Goal: Check status: Check status

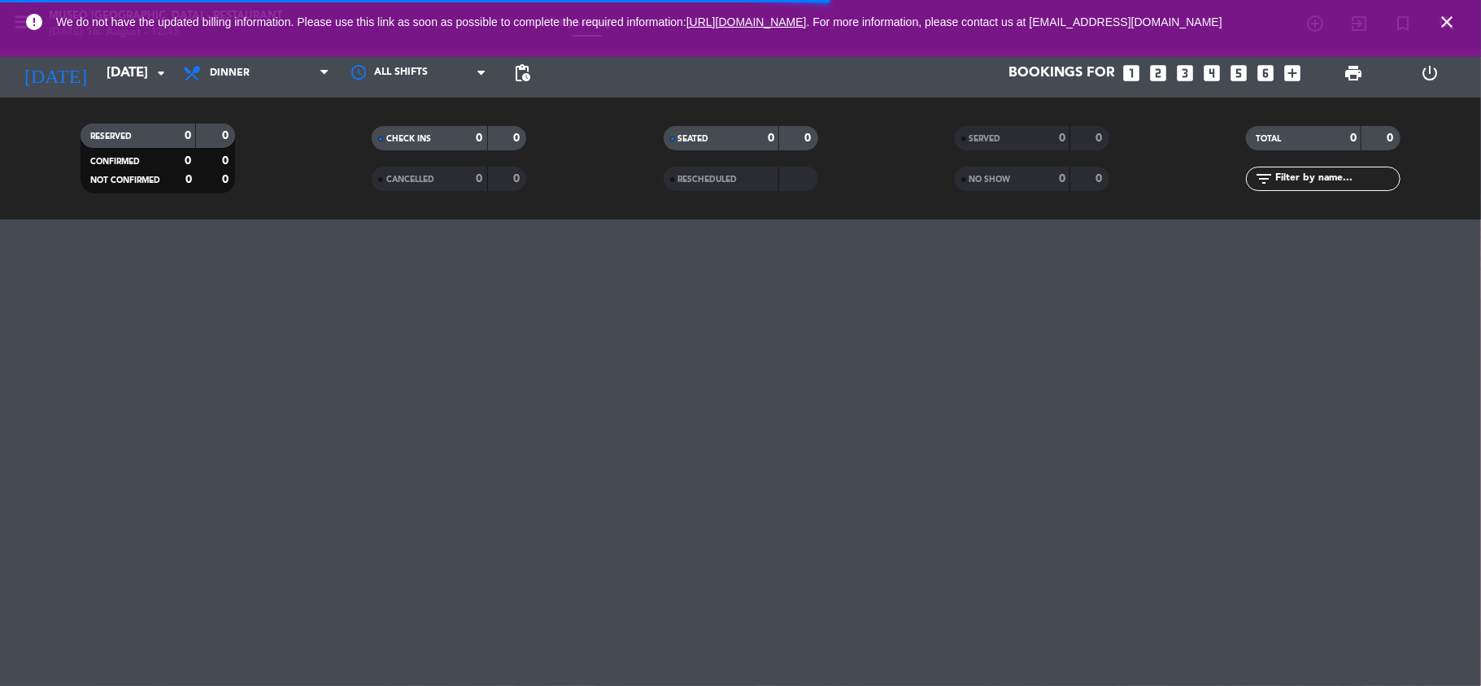
click at [1452, 11] on span "close" at bounding box center [1447, 22] width 44 height 44
click at [1451, 24] on icon "close" at bounding box center [1447, 22] width 20 height 20
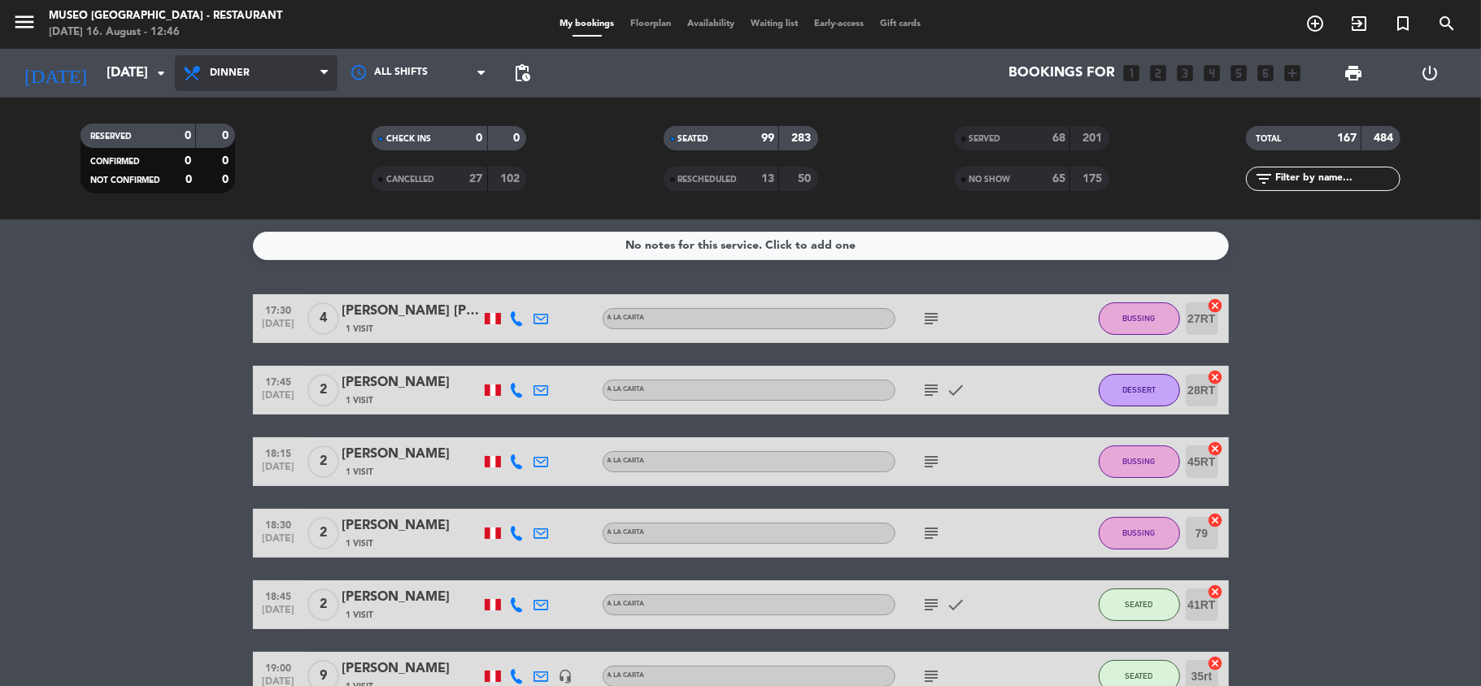
click at [299, 79] on span "Dinner" at bounding box center [256, 73] width 163 height 36
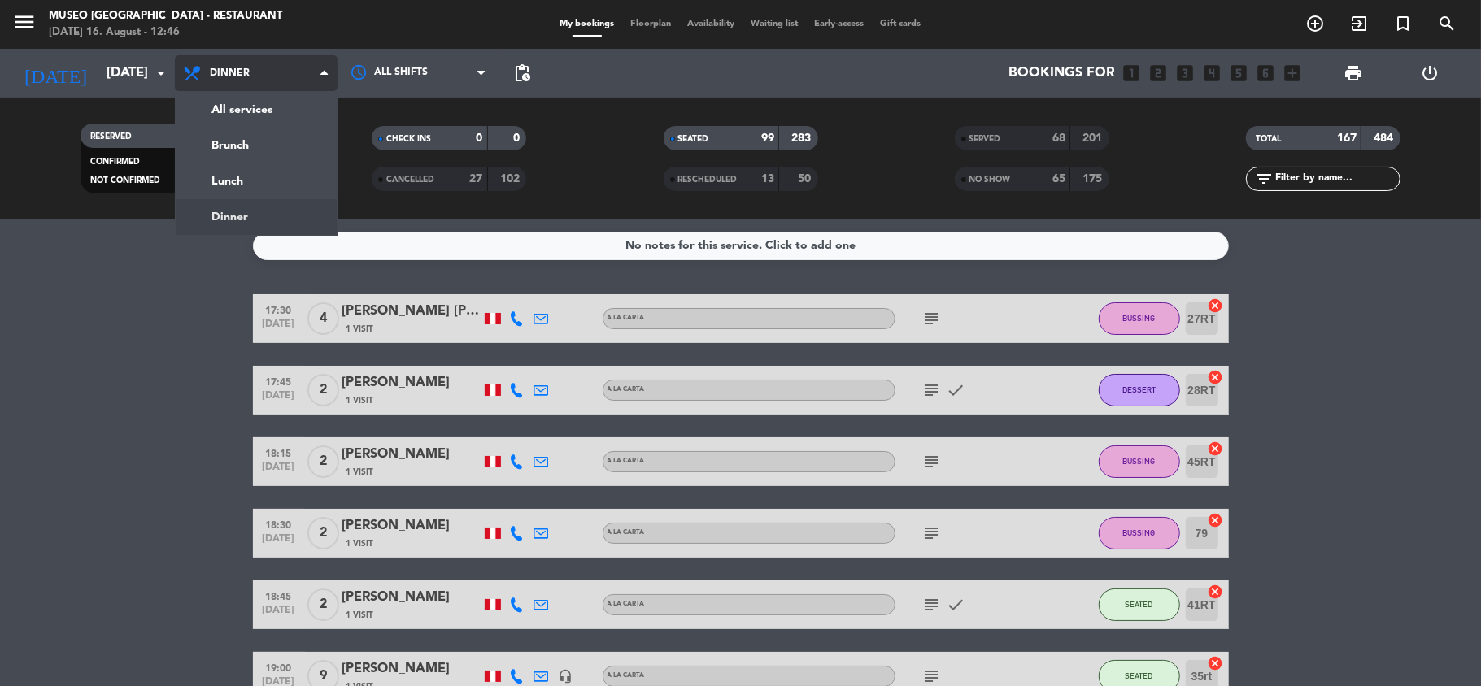
click at [313, 212] on div "menu [GEOGRAPHIC_DATA] - Restaurant [DATE] 16. August - 12:46 My bookings Floor…" at bounding box center [740, 110] width 1481 height 220
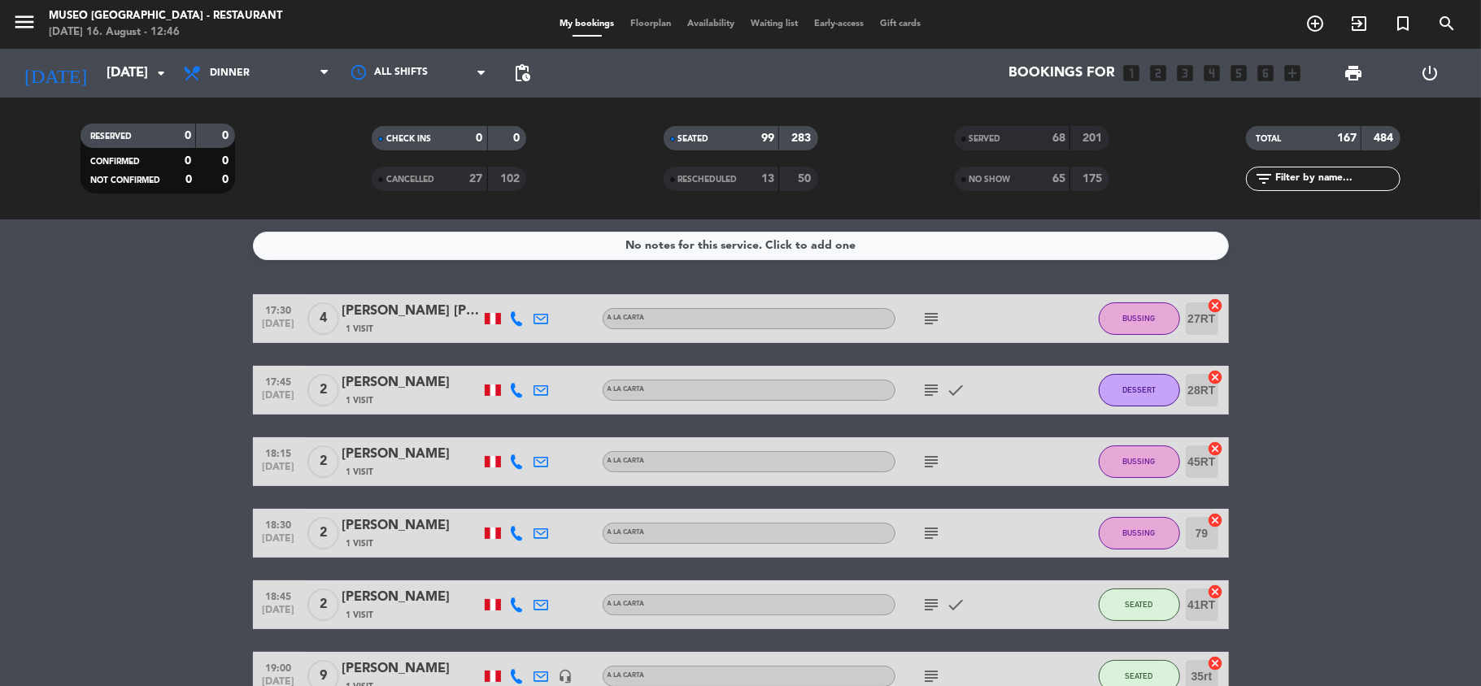
click at [925, 324] on icon "subject" at bounding box center [932, 319] width 20 height 20
click at [925, 398] on icon "subject" at bounding box center [932, 391] width 20 height 20
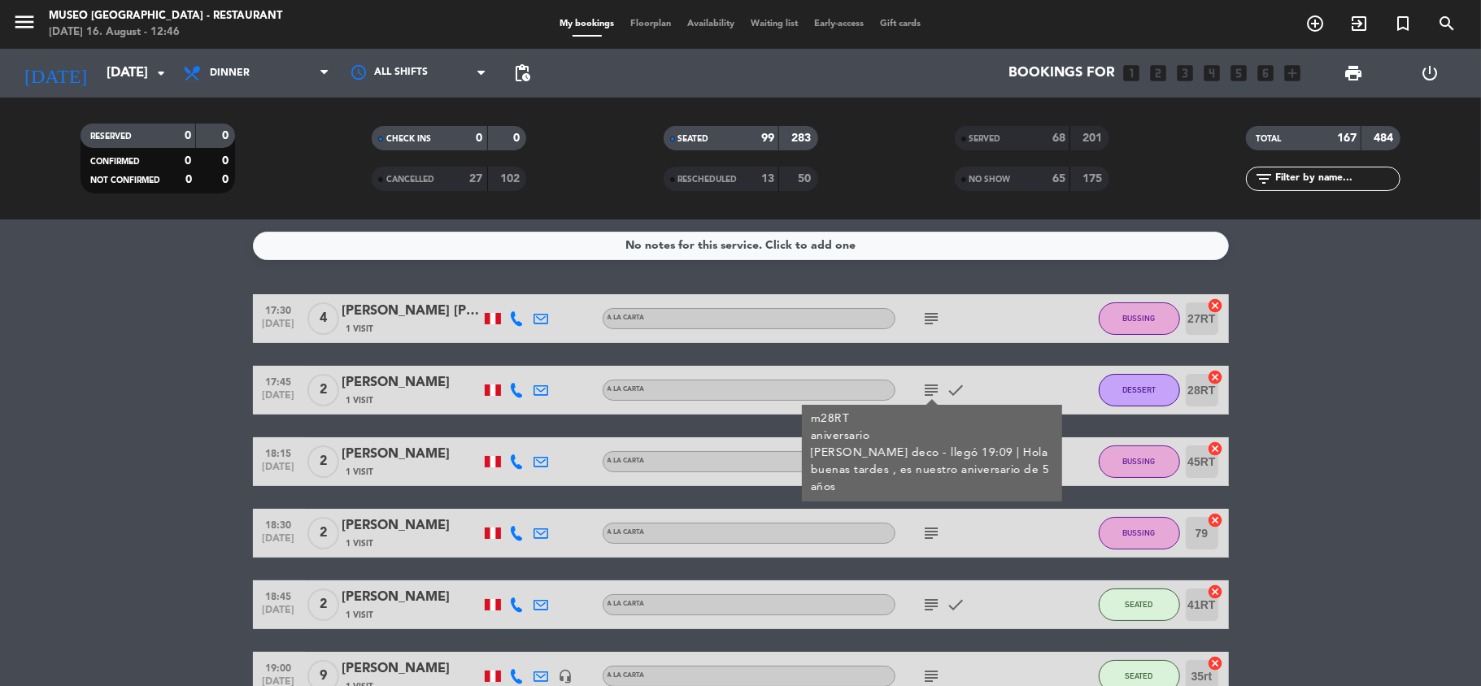
click at [157, 263] on div "No notes for this service. Click to add one 17:30 [DATE] 4 [PERSON_NAME] [PERSO…" at bounding box center [740, 453] width 1481 height 467
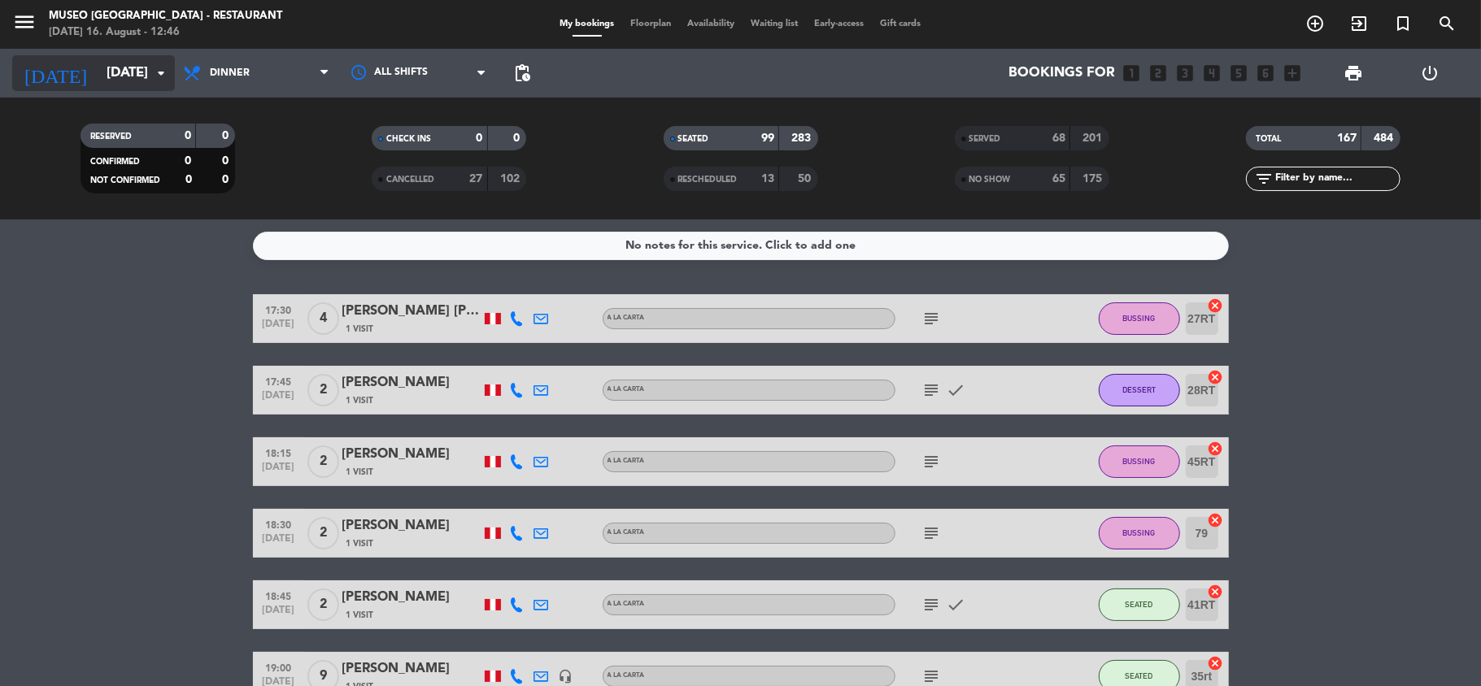
click at [124, 80] on input "[DATE]" at bounding box center [186, 74] width 176 height 32
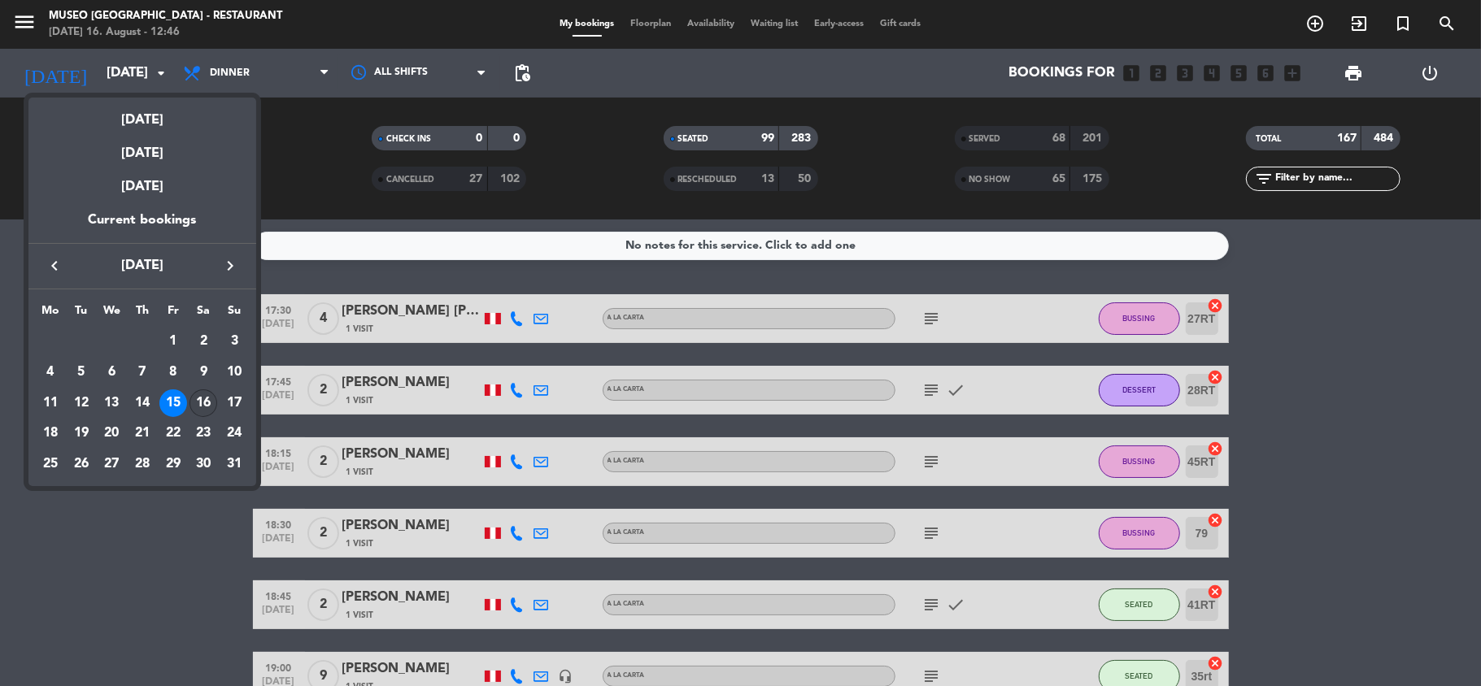
click at [200, 398] on div "16" at bounding box center [203, 404] width 28 height 28
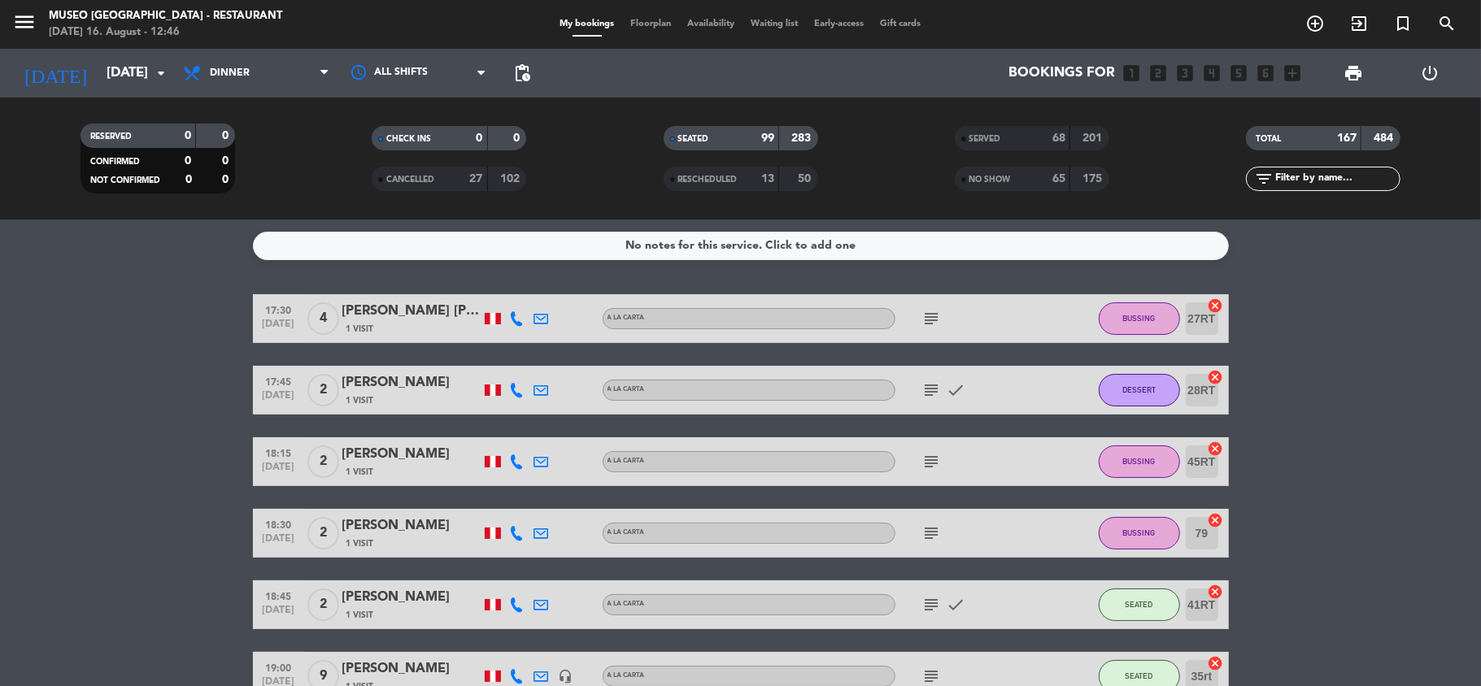
type input "[DATE]"
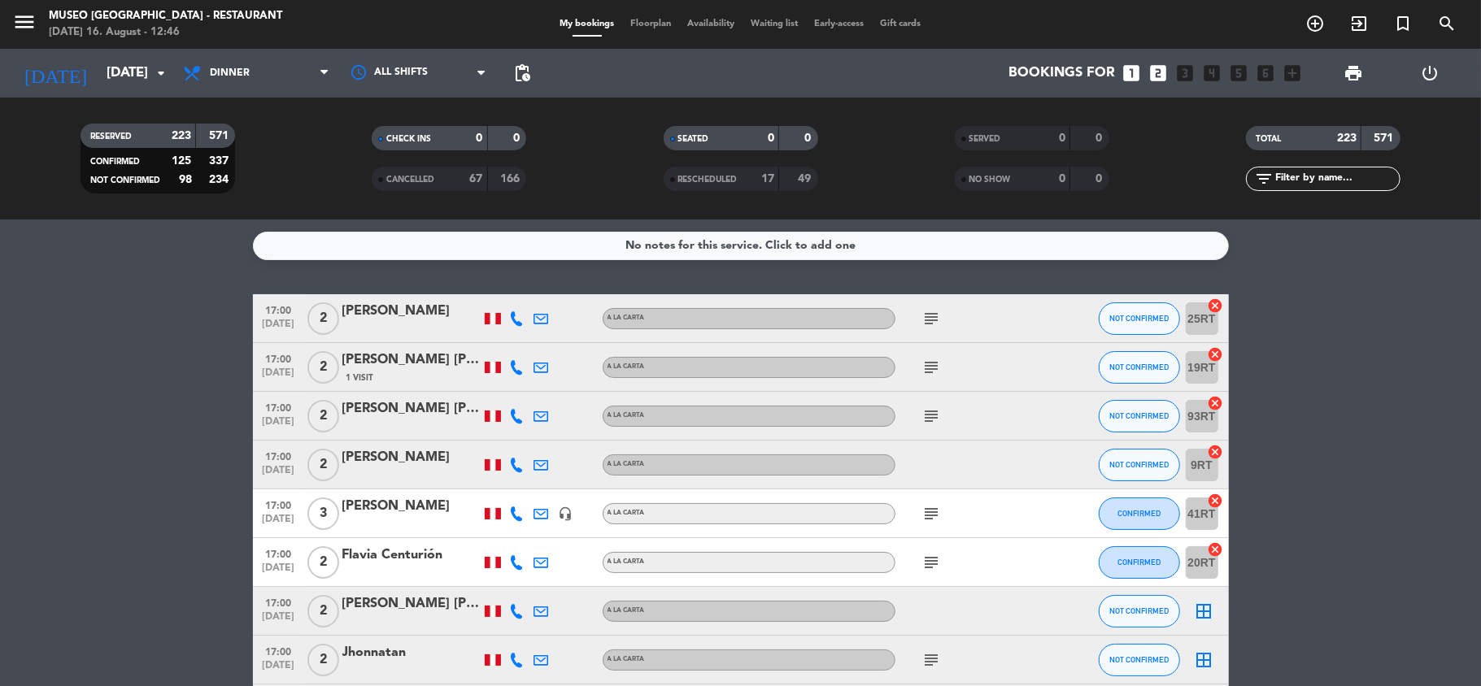
click at [931, 319] on icon "subject" at bounding box center [932, 319] width 20 height 20
click at [934, 372] on icon "subject" at bounding box center [932, 368] width 20 height 20
click at [931, 423] on icon "subject" at bounding box center [932, 417] width 20 height 20
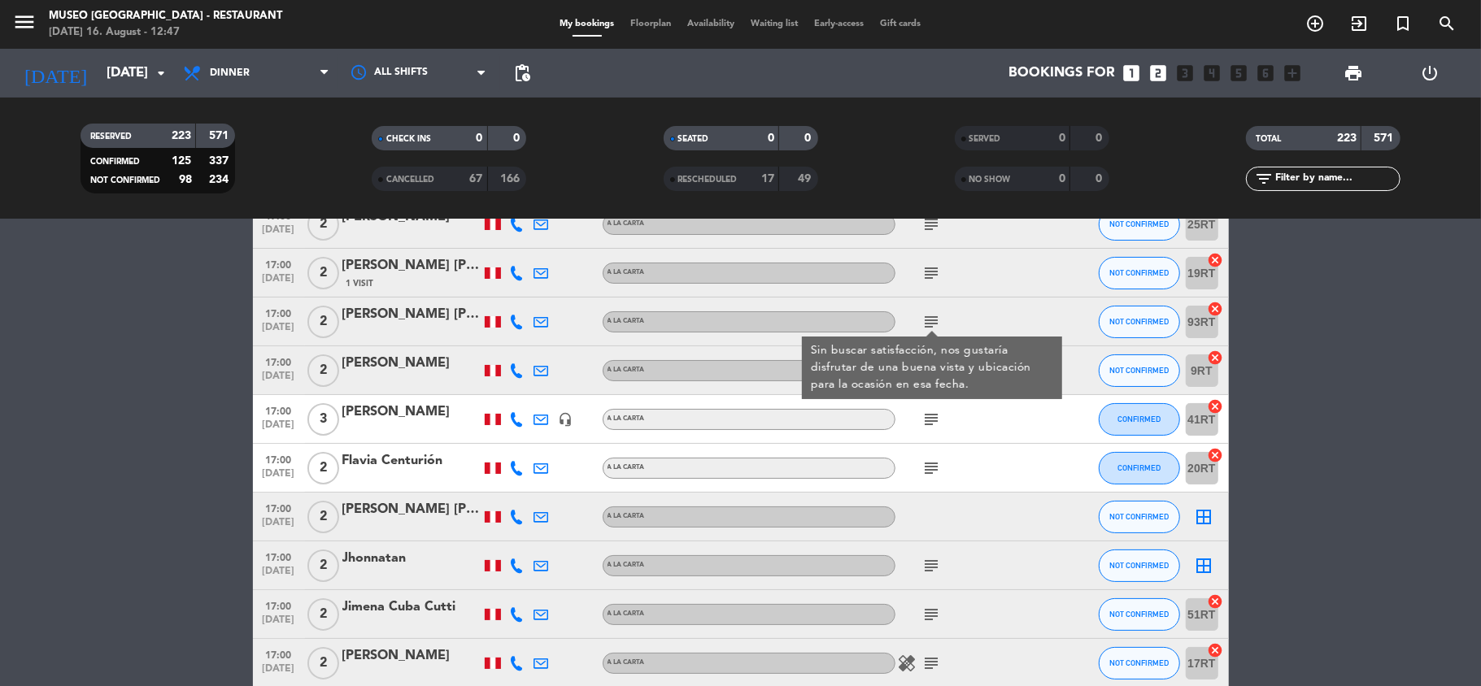
scroll to position [95, 0]
click at [931, 423] on icon "subject" at bounding box center [932, 419] width 20 height 20
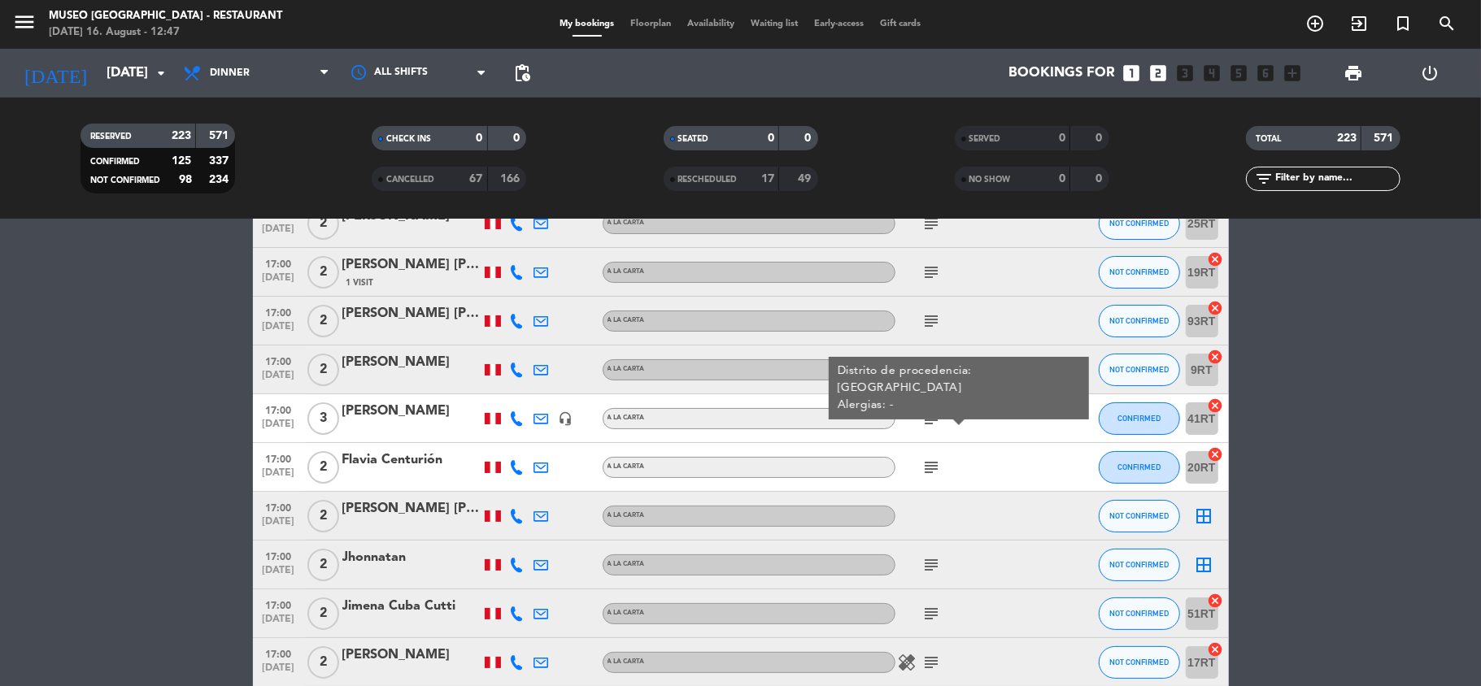
click at [931, 459] on icon "subject" at bounding box center [932, 468] width 20 height 20
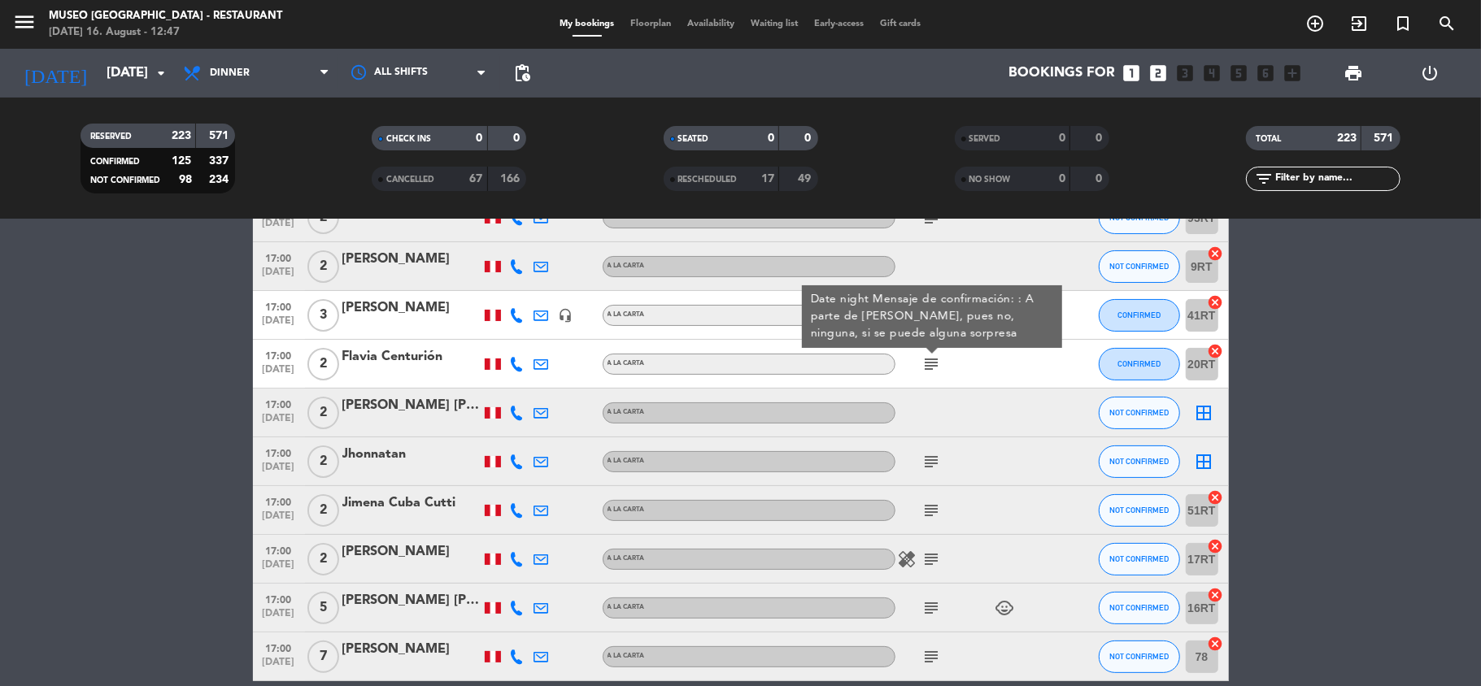
scroll to position [199, 0]
click at [931, 459] on icon "subject" at bounding box center [932, 461] width 20 height 20
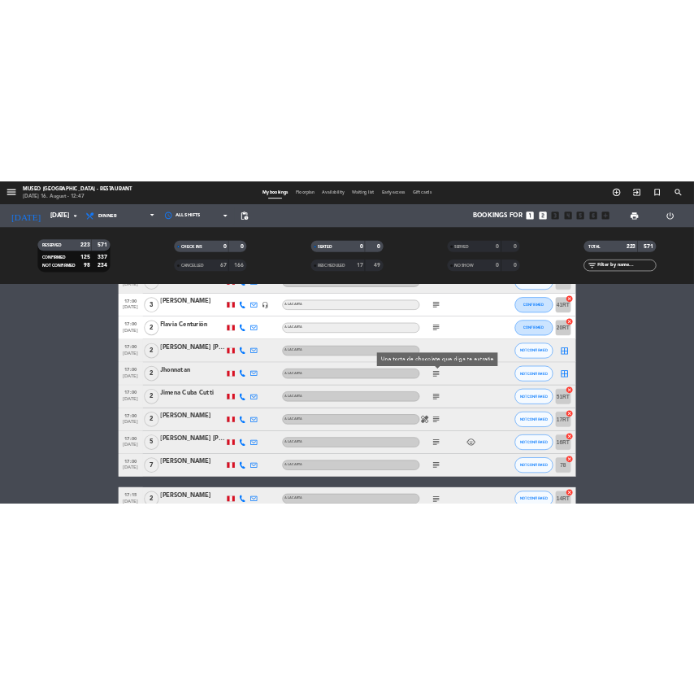
scroll to position [252, 0]
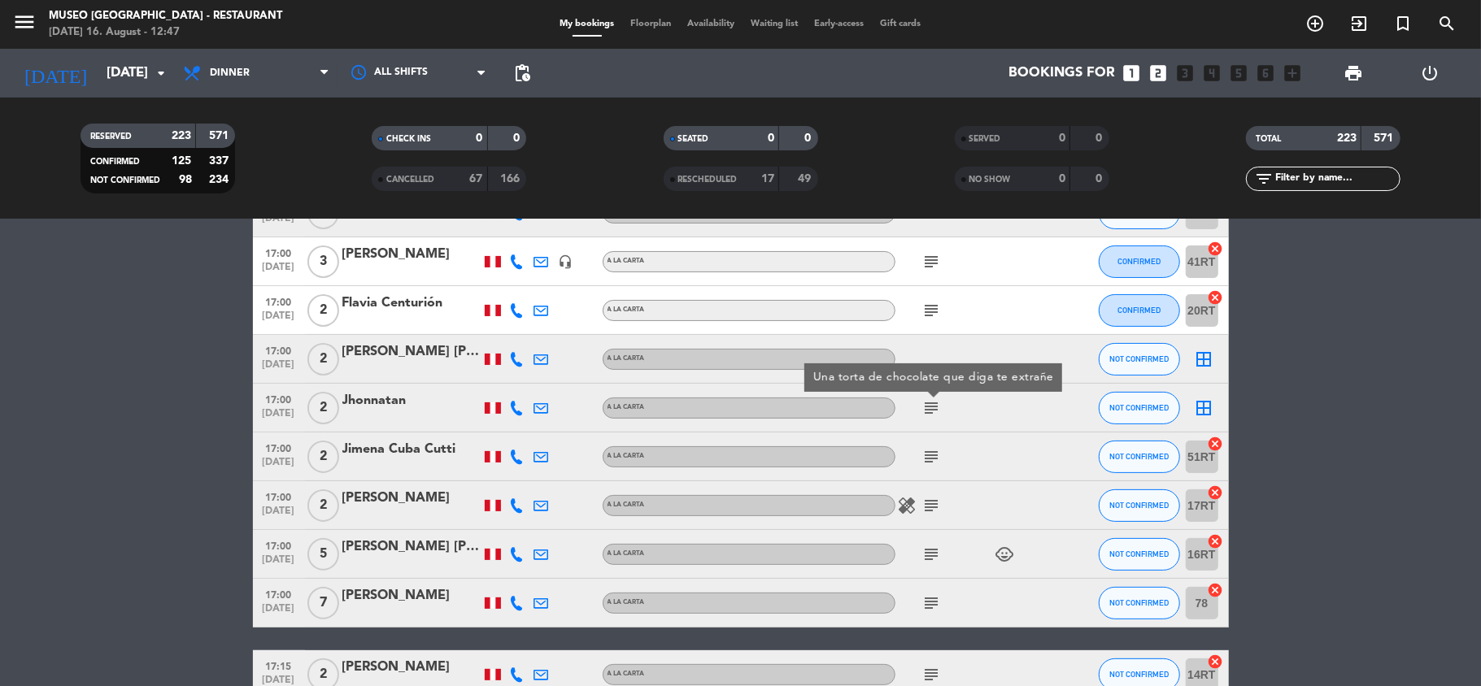
click at [931, 459] on icon "subject" at bounding box center [932, 457] width 20 height 20
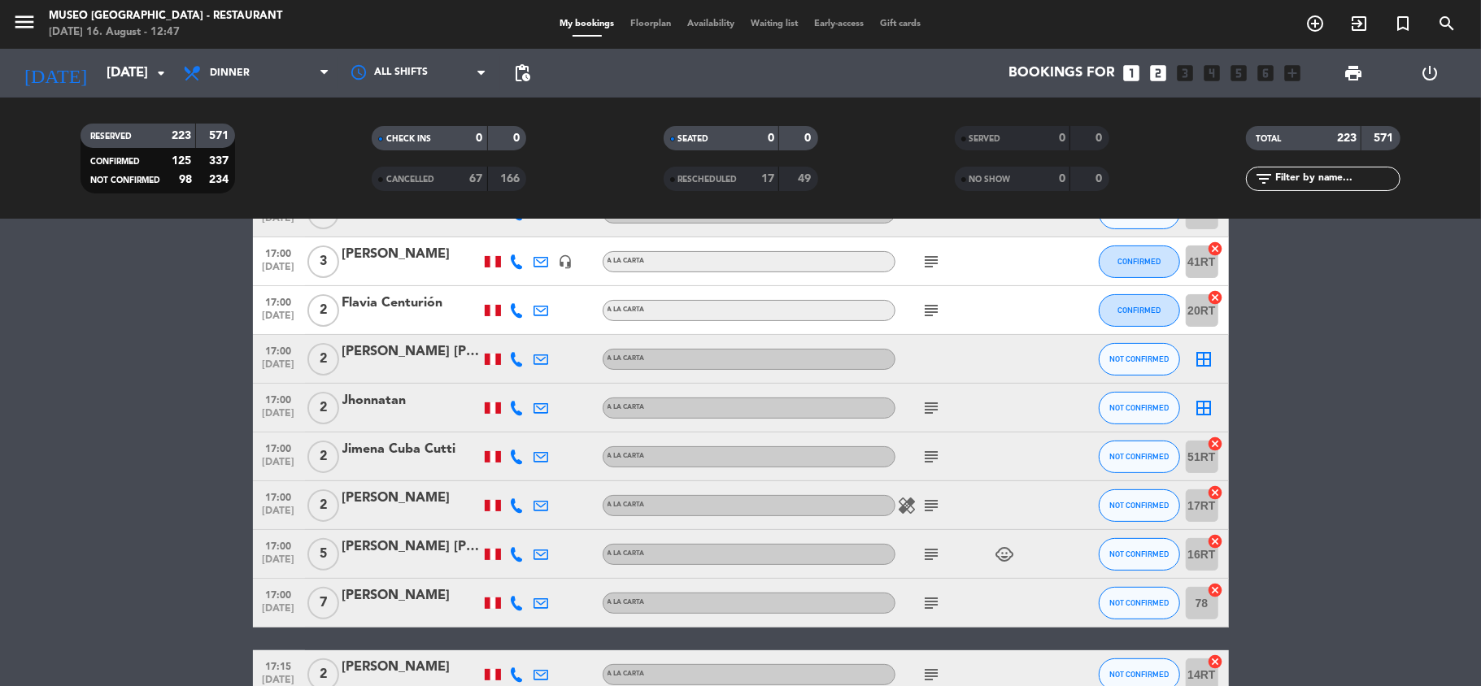
click at [934, 414] on icon "subject" at bounding box center [932, 408] width 20 height 20
click at [410, 412] on div at bounding box center [411, 418] width 138 height 13
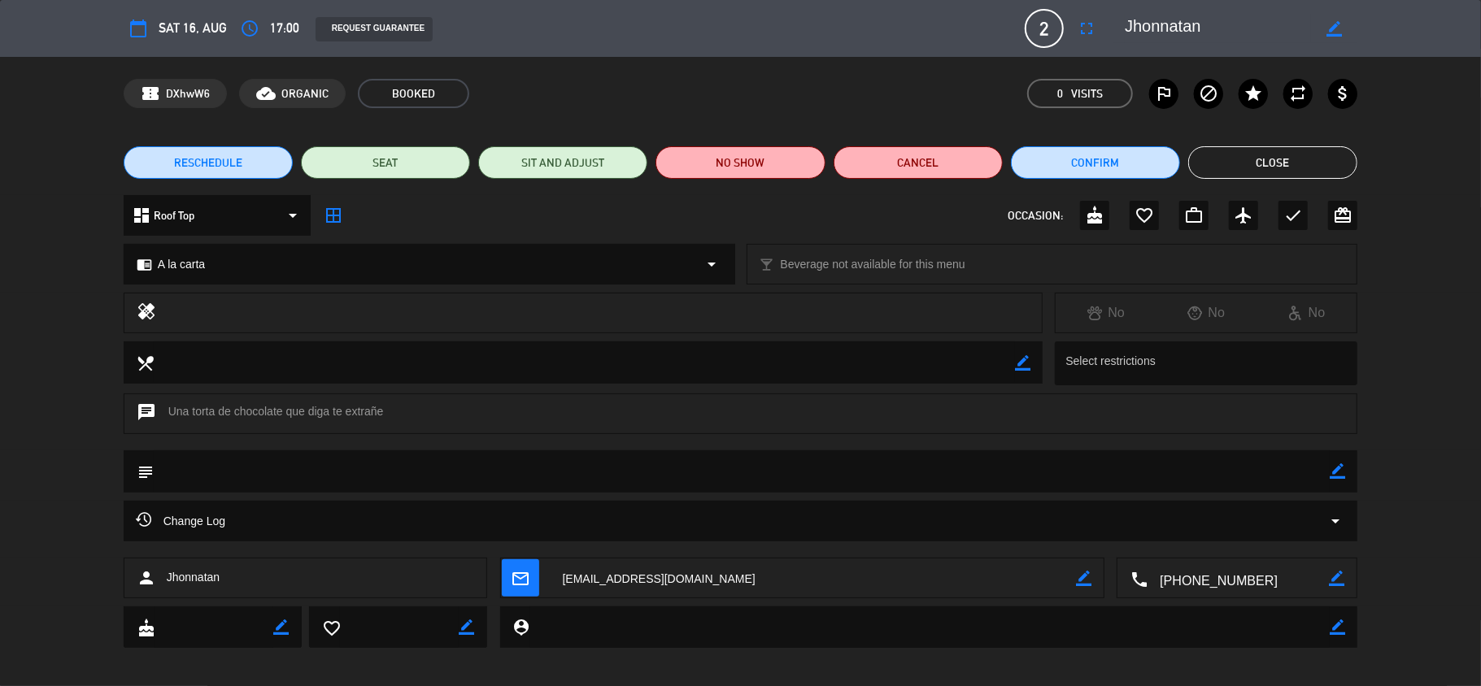
click at [1207, 154] on button "Close" at bounding box center [1272, 162] width 169 height 33
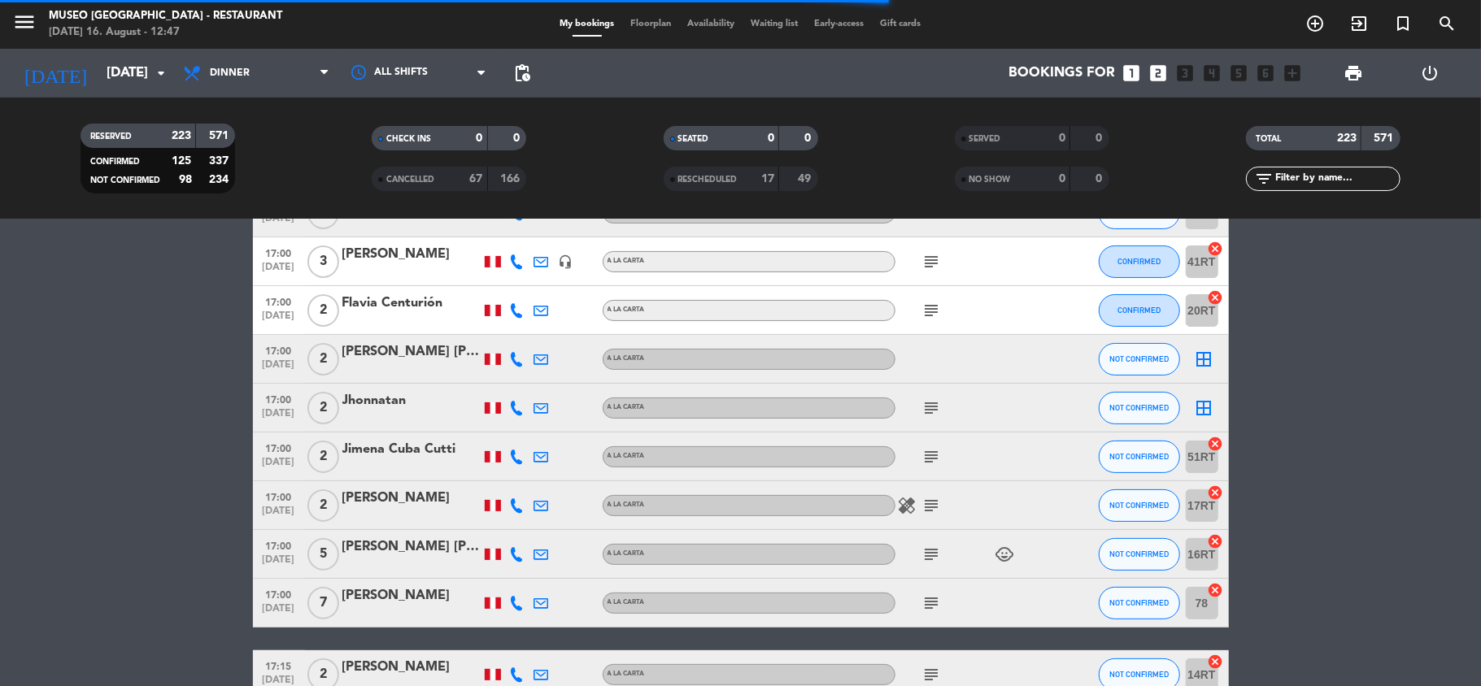
click at [932, 304] on icon "subject" at bounding box center [932, 311] width 20 height 20
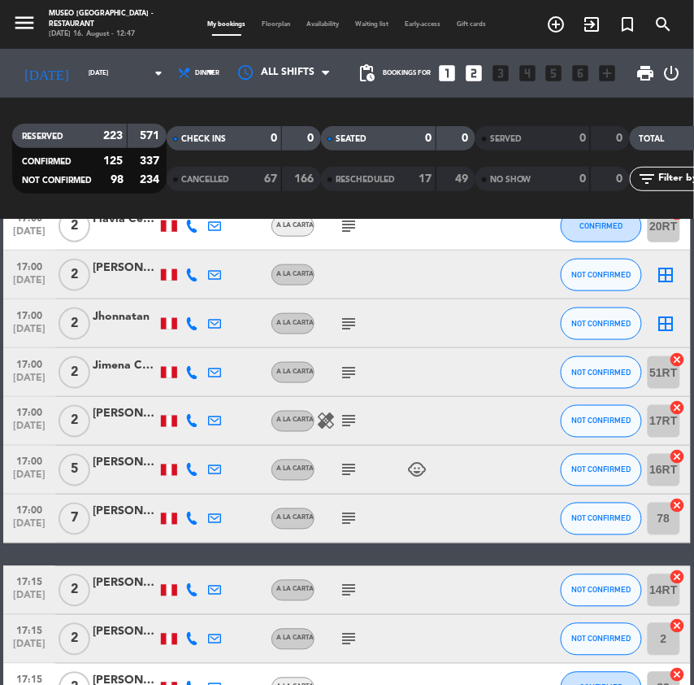
scroll to position [339, 0]
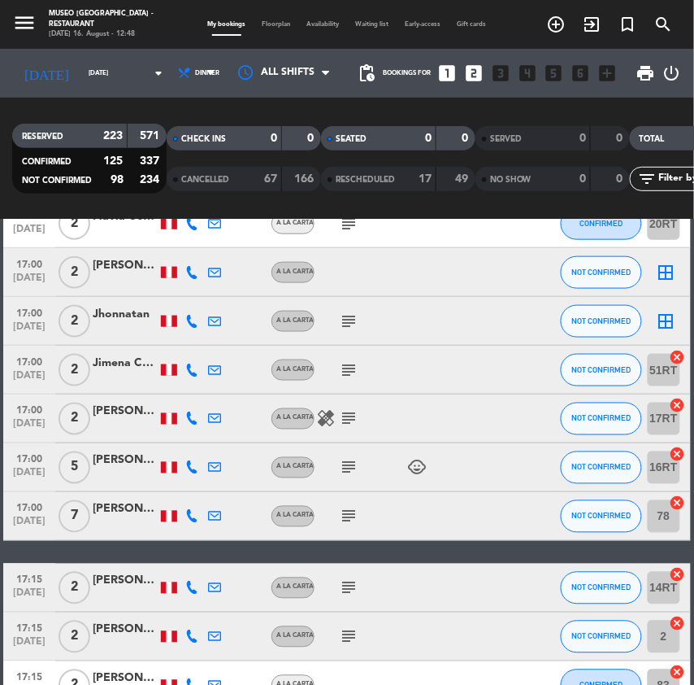
click at [346, 374] on icon "subject" at bounding box center [349, 370] width 20 height 20
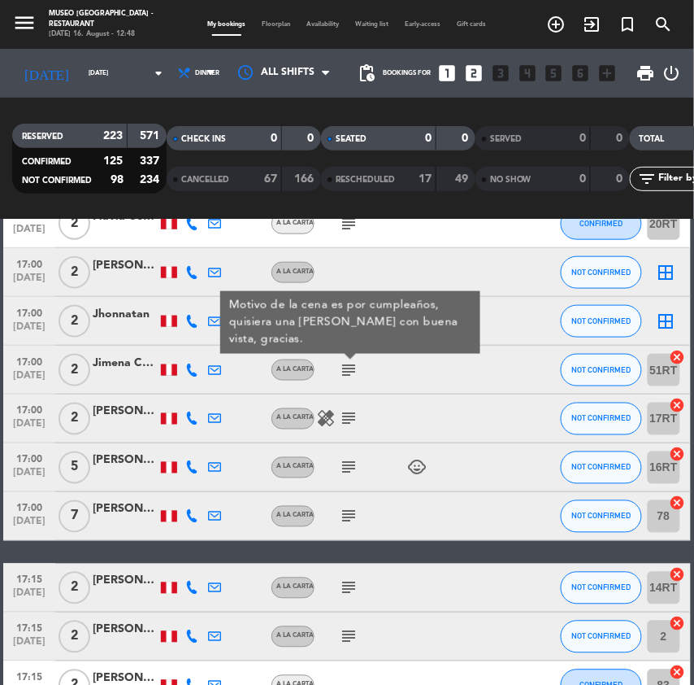
click at [346, 411] on icon "subject" at bounding box center [349, 419] width 20 height 20
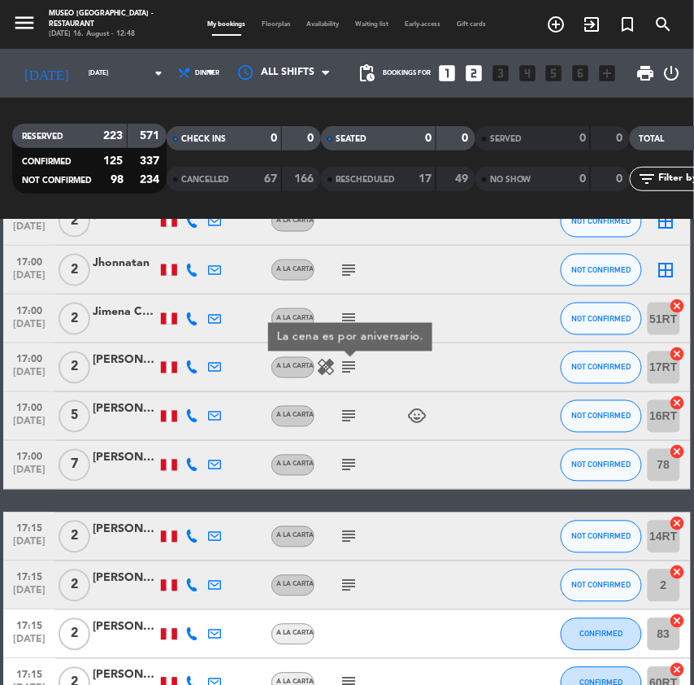
scroll to position [391, 0]
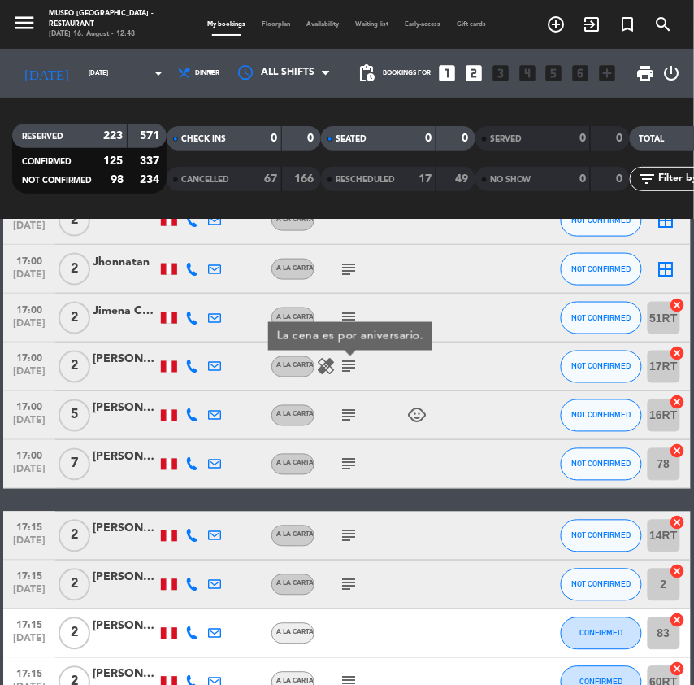
click at [346, 411] on icon "subject" at bounding box center [349, 416] width 20 height 20
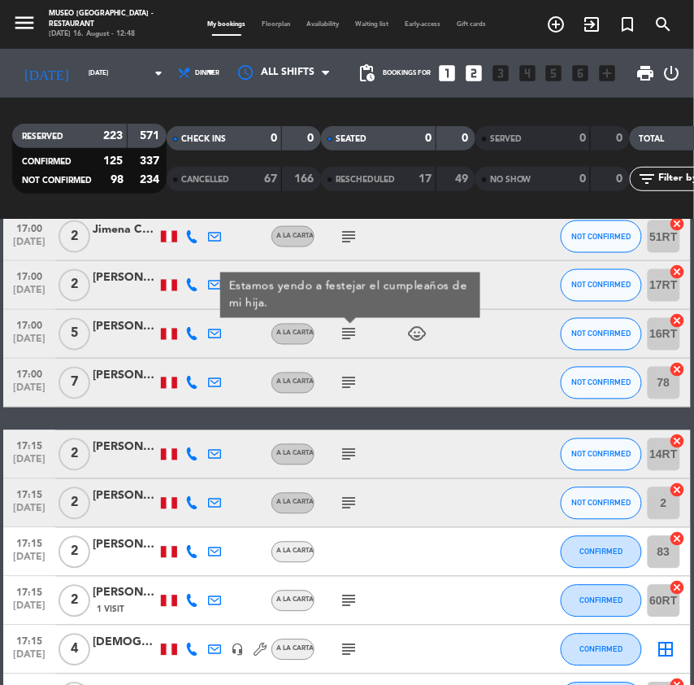
scroll to position [473, 0]
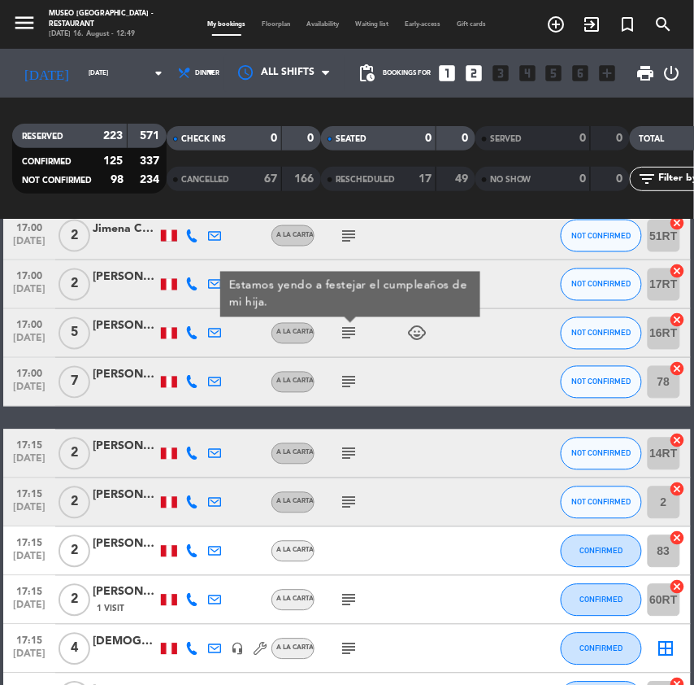
click at [351, 385] on icon "subject" at bounding box center [349, 382] width 20 height 20
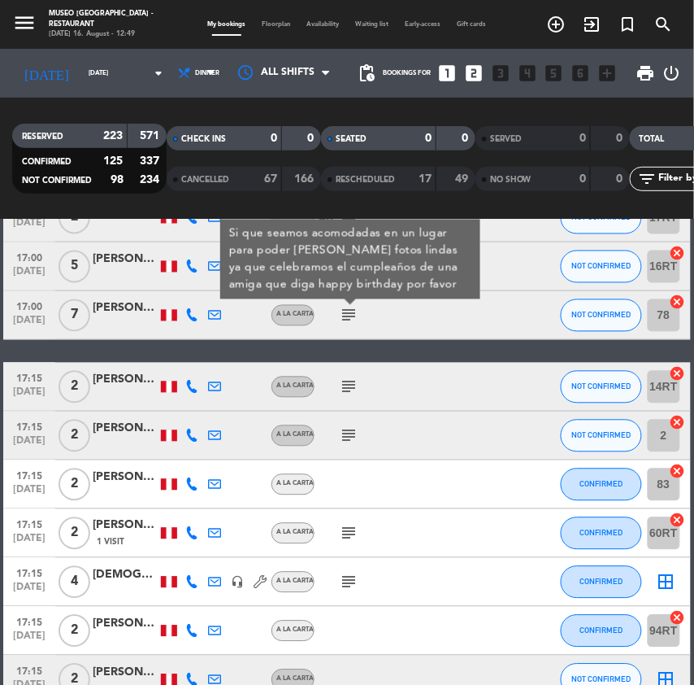
scroll to position [541, 0]
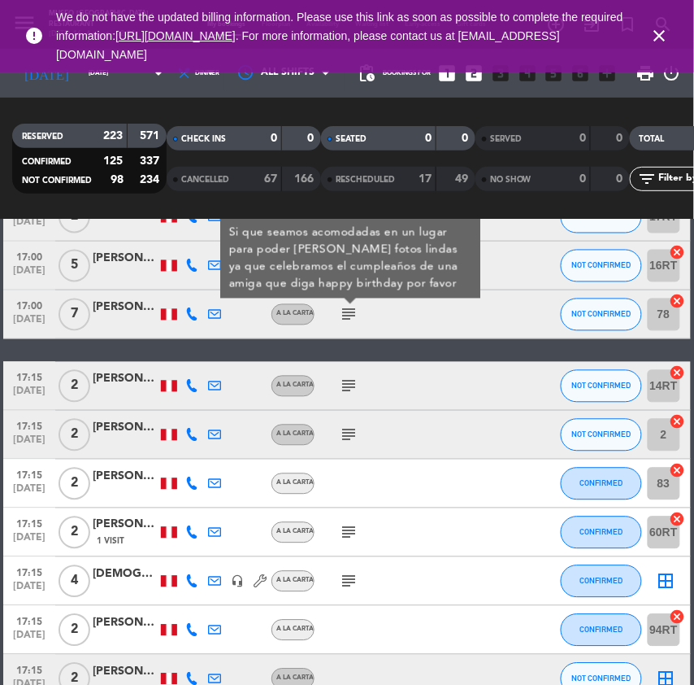
click at [358, 385] on icon "subject" at bounding box center [349, 387] width 20 height 20
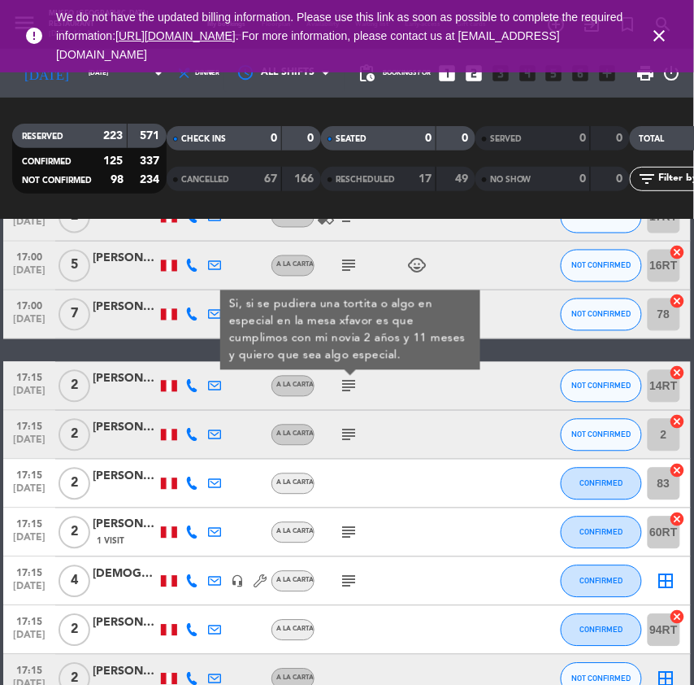
click at [350, 443] on icon "subject" at bounding box center [349, 435] width 20 height 20
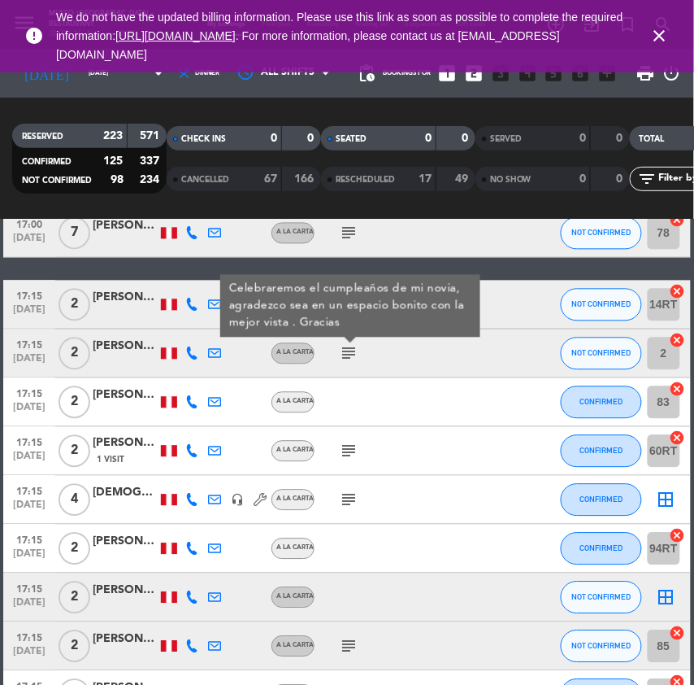
scroll to position [623, 0]
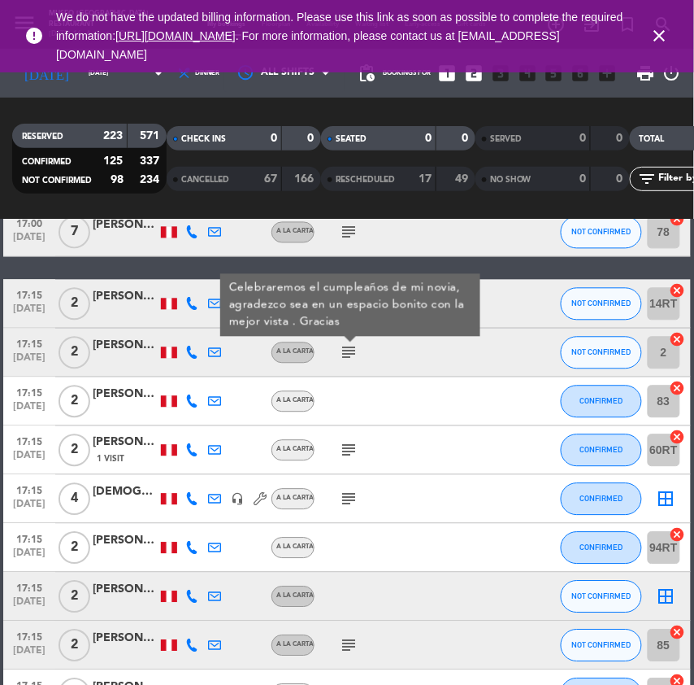
click at [350, 443] on icon "subject" at bounding box center [349, 451] width 20 height 20
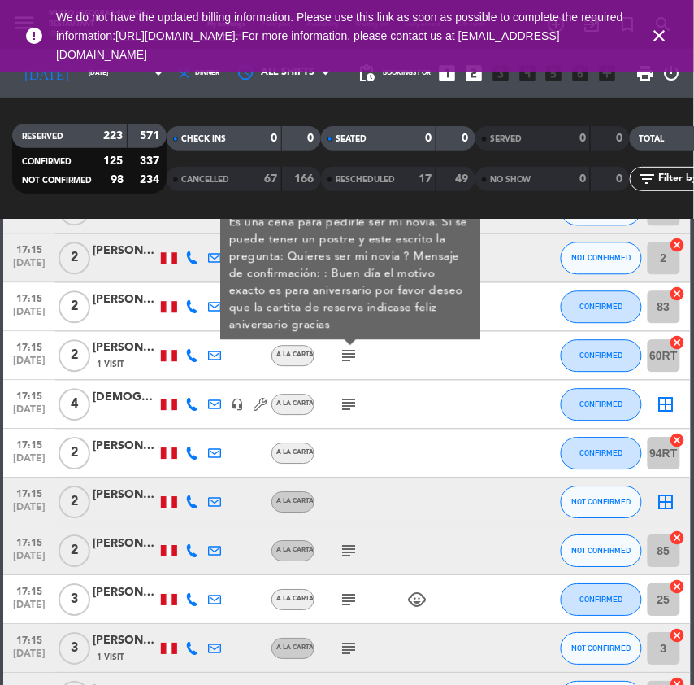
scroll to position [724, 0]
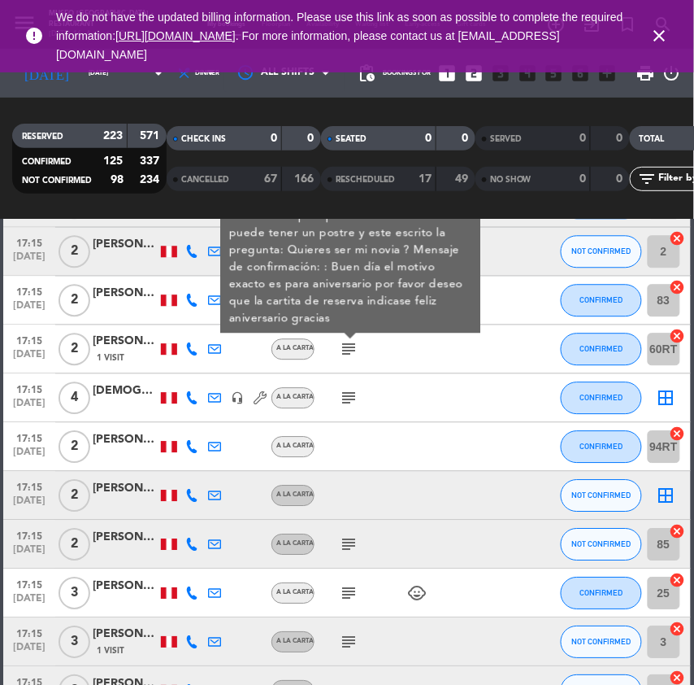
click at [349, 394] on icon "subject" at bounding box center [349, 399] width 20 height 20
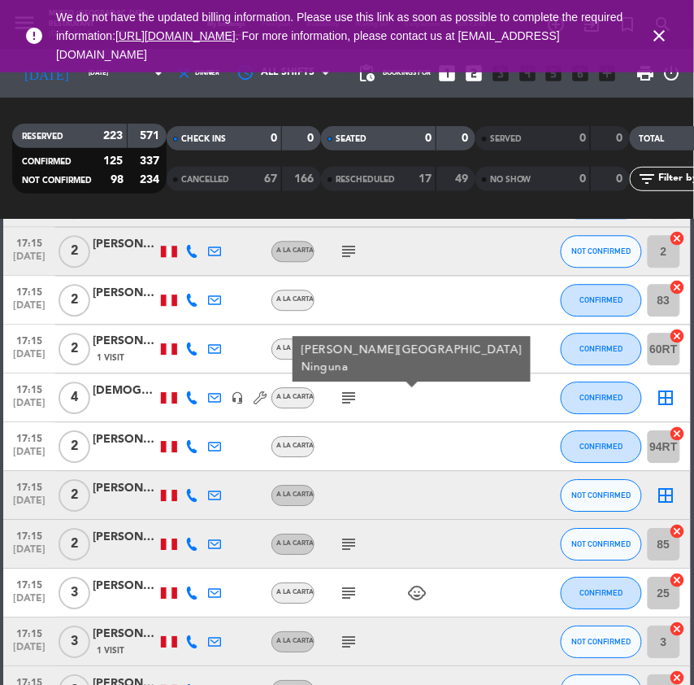
click at [405, 473] on div at bounding box center [383, 496] width 137 height 48
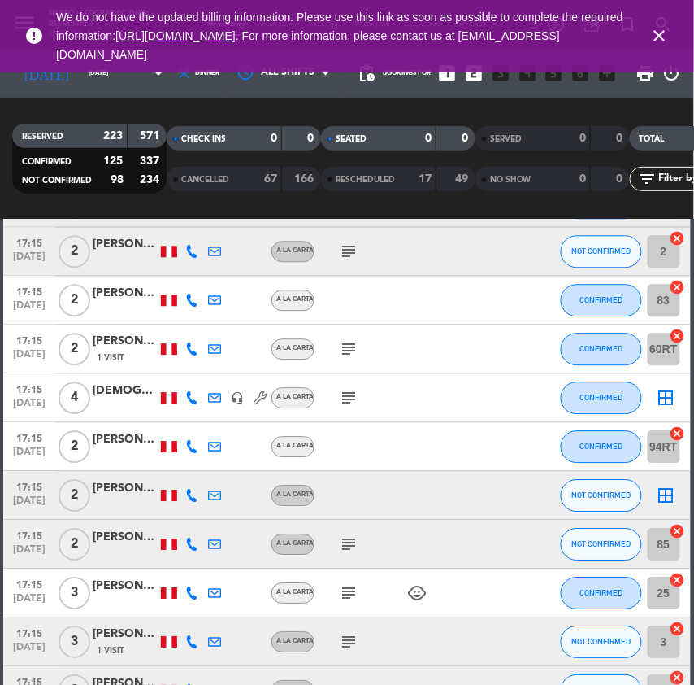
click at [351, 352] on icon "subject" at bounding box center [349, 350] width 20 height 20
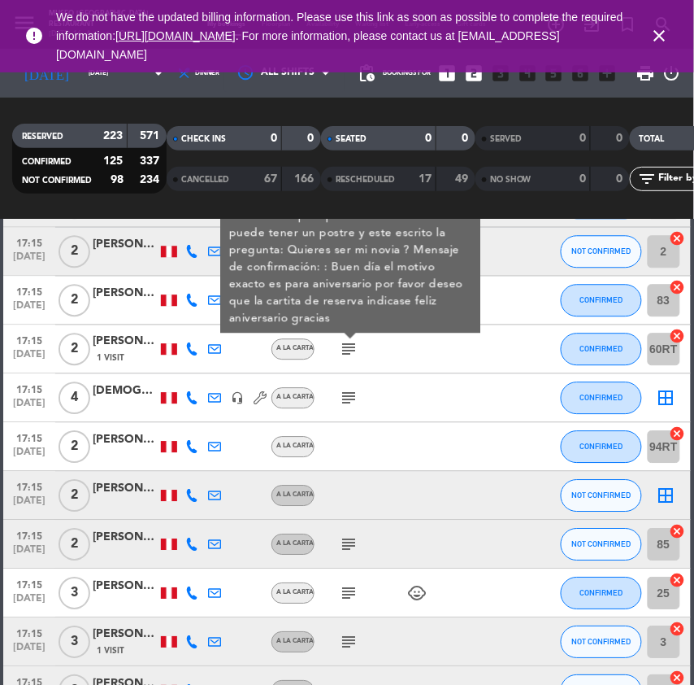
click at [355, 394] on icon "subject" at bounding box center [349, 399] width 20 height 20
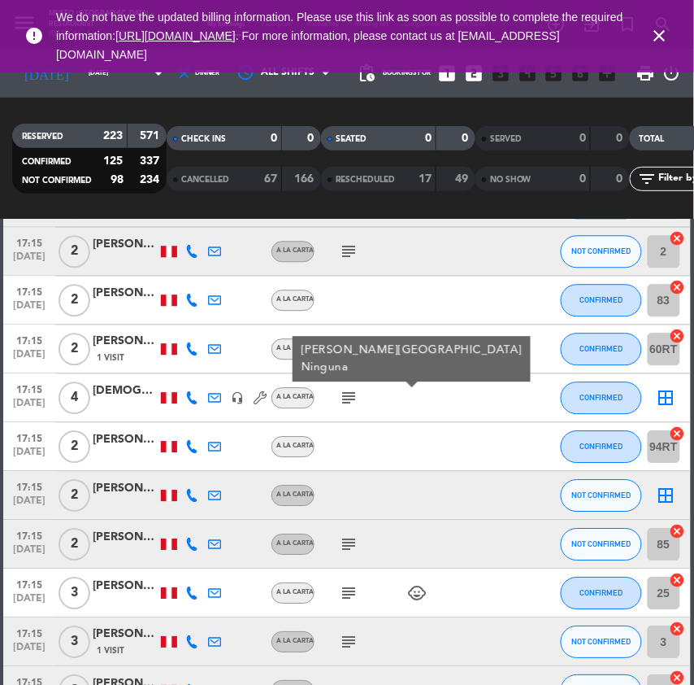
scroll to position [825, 0]
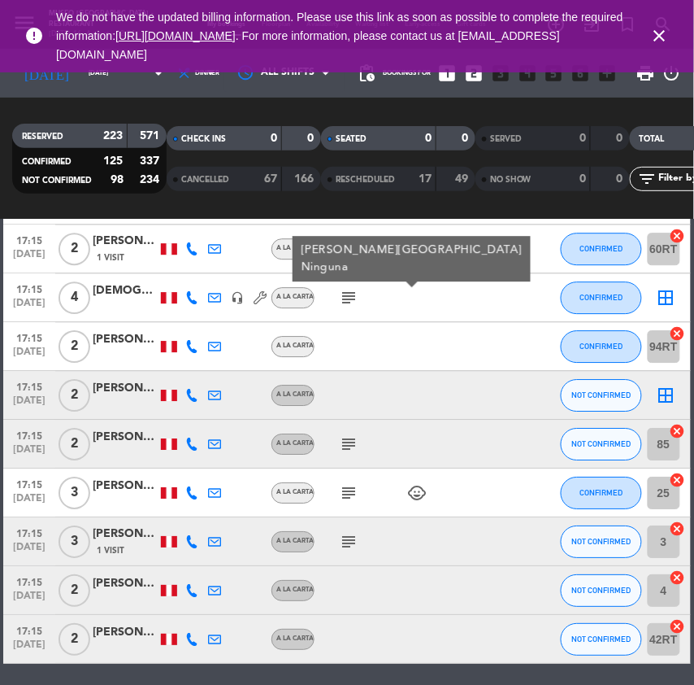
click at [351, 443] on icon "subject" at bounding box center [349, 444] width 20 height 20
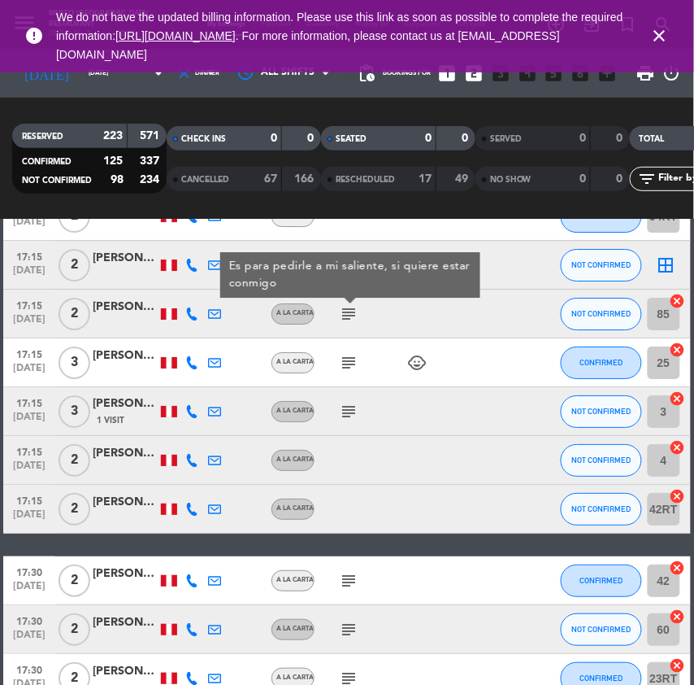
scroll to position [956, 0]
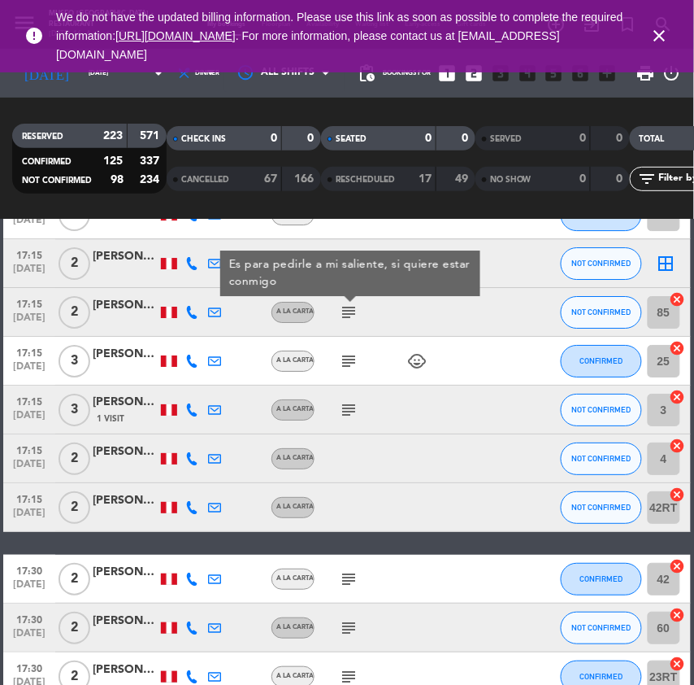
click at [350, 366] on icon "subject" at bounding box center [349, 361] width 20 height 20
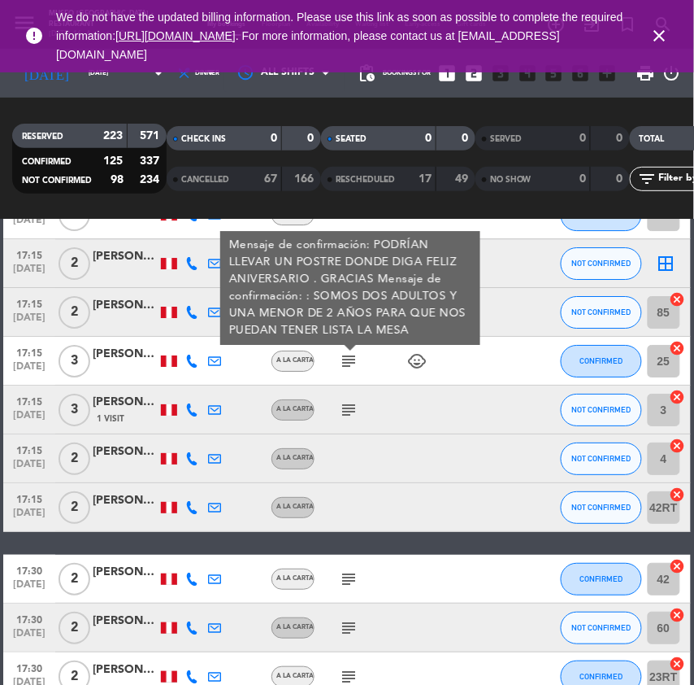
click at [355, 411] on icon "subject" at bounding box center [349, 410] width 20 height 20
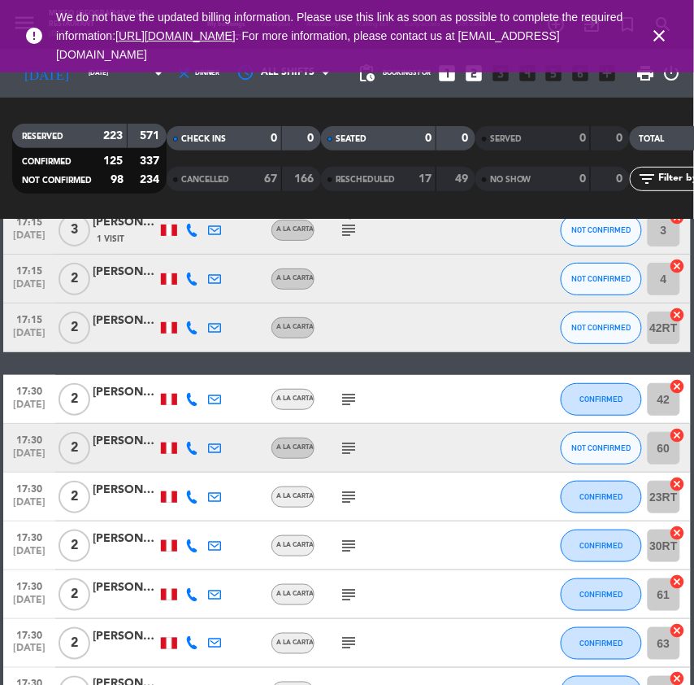
scroll to position [1137, 0]
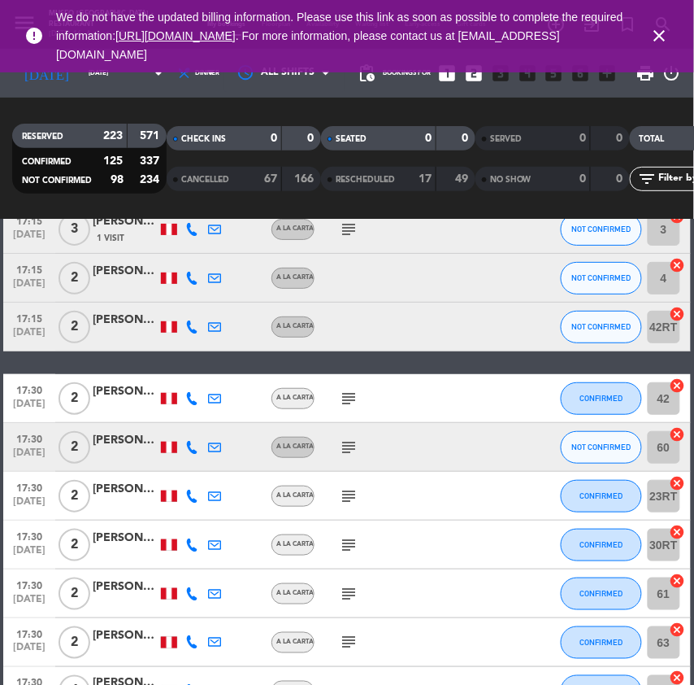
click at [352, 405] on icon "subject" at bounding box center [349, 399] width 20 height 20
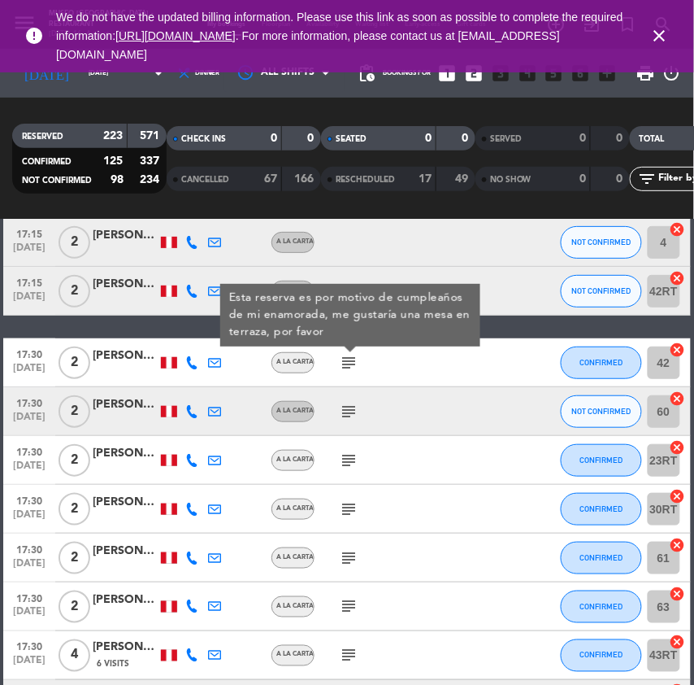
scroll to position [1186, 0]
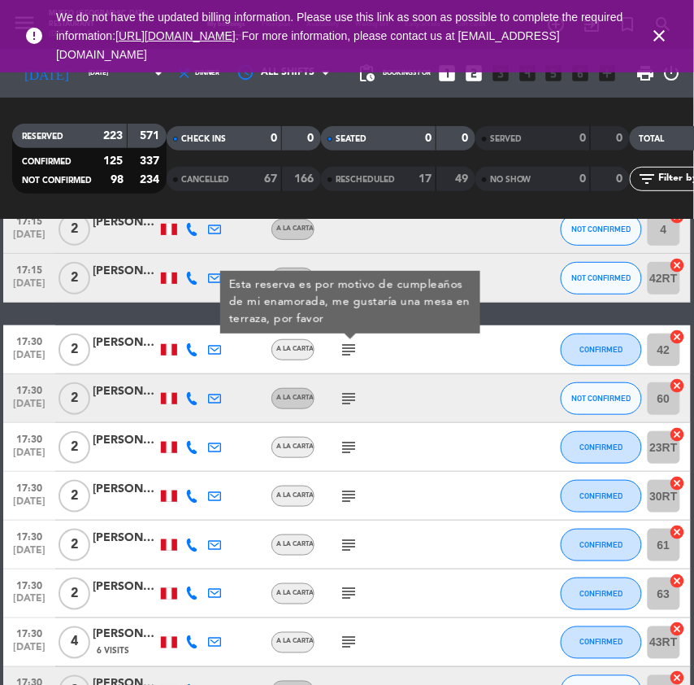
click at [352, 405] on icon "subject" at bounding box center [349, 399] width 20 height 20
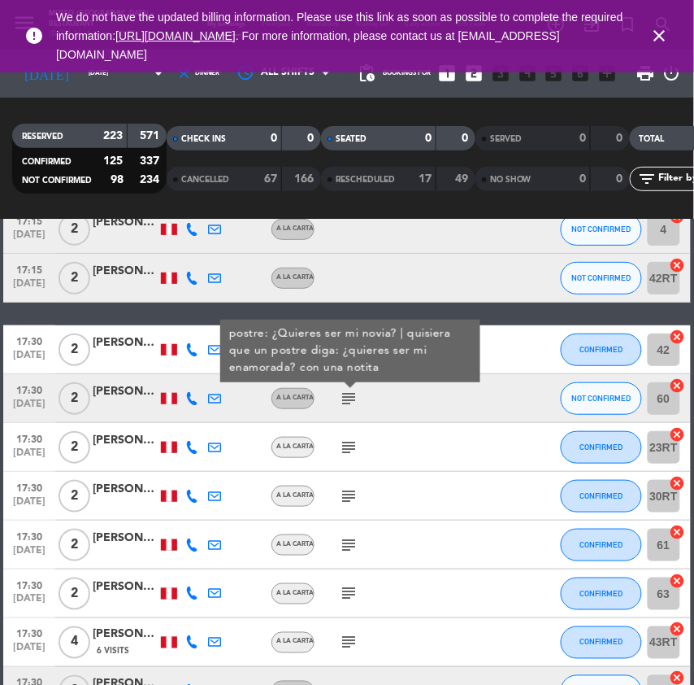
click at [352, 451] on icon "subject" at bounding box center [349, 448] width 20 height 20
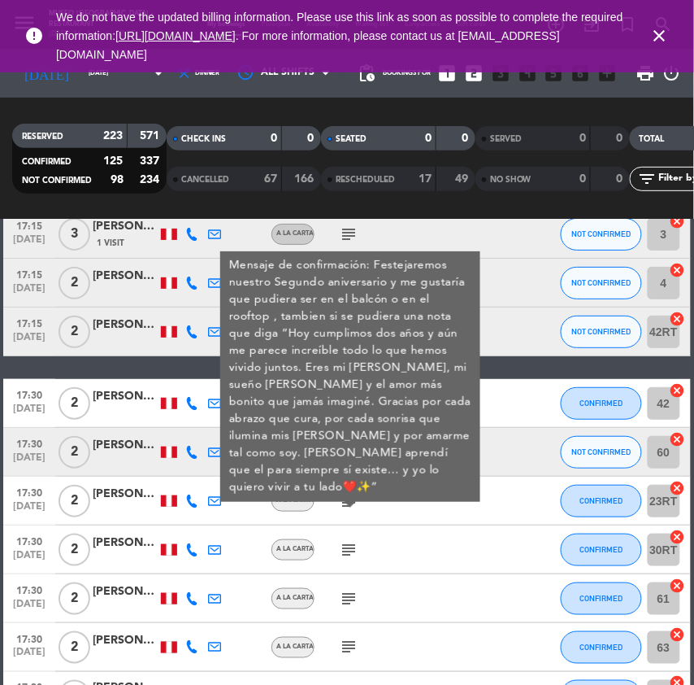
scroll to position [1288, 0]
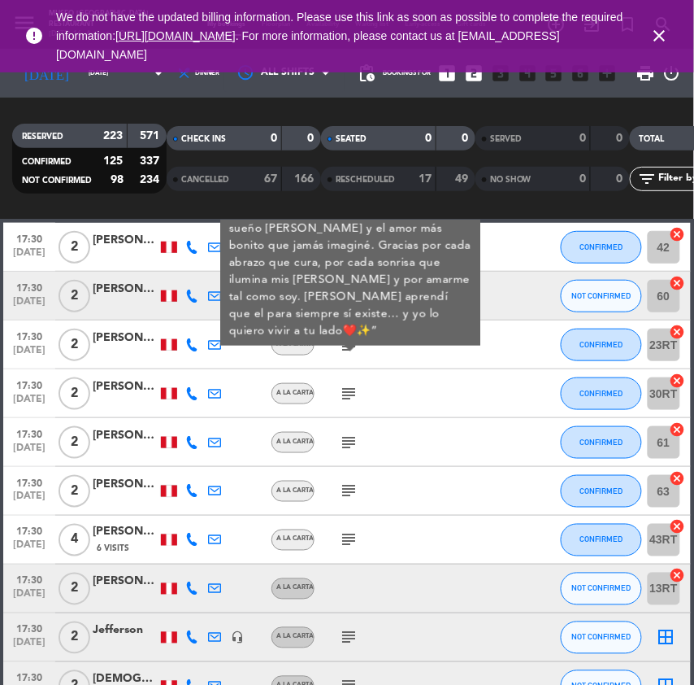
click at [353, 398] on icon "subject" at bounding box center [349, 394] width 20 height 20
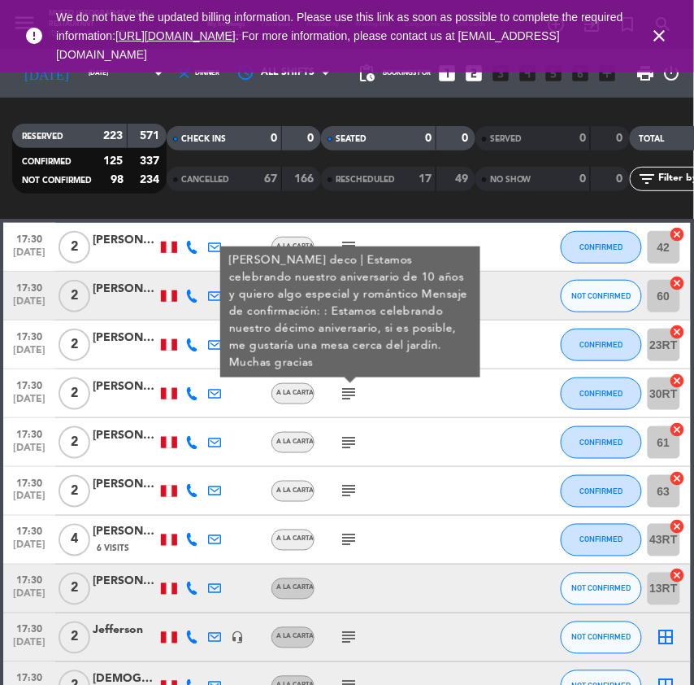
click at [353, 446] on icon "subject" at bounding box center [349, 443] width 20 height 20
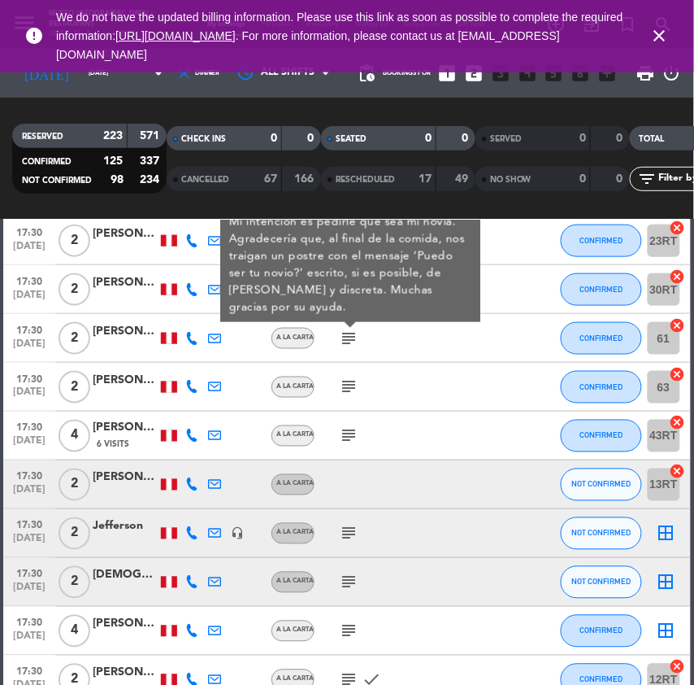
scroll to position [1393, 0]
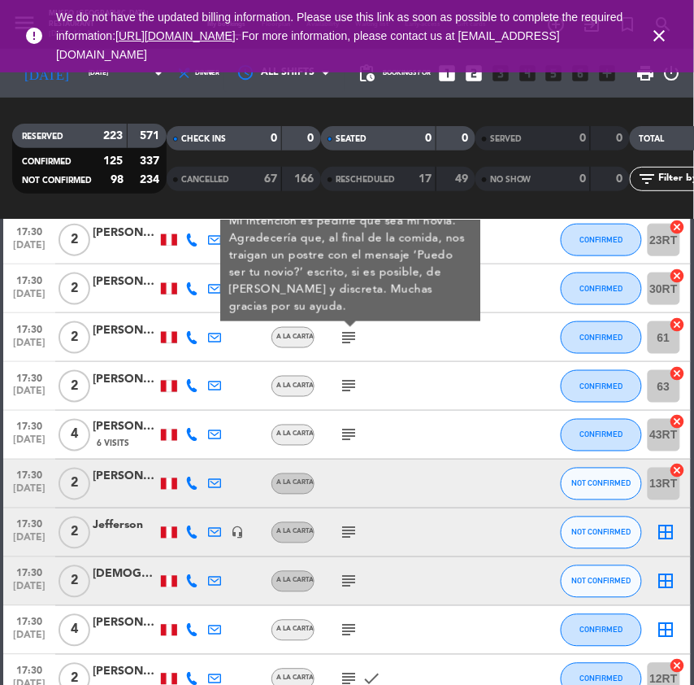
click at [353, 378] on icon "subject" at bounding box center [349, 387] width 20 height 20
